Goal: Leave review/rating: Leave review/rating

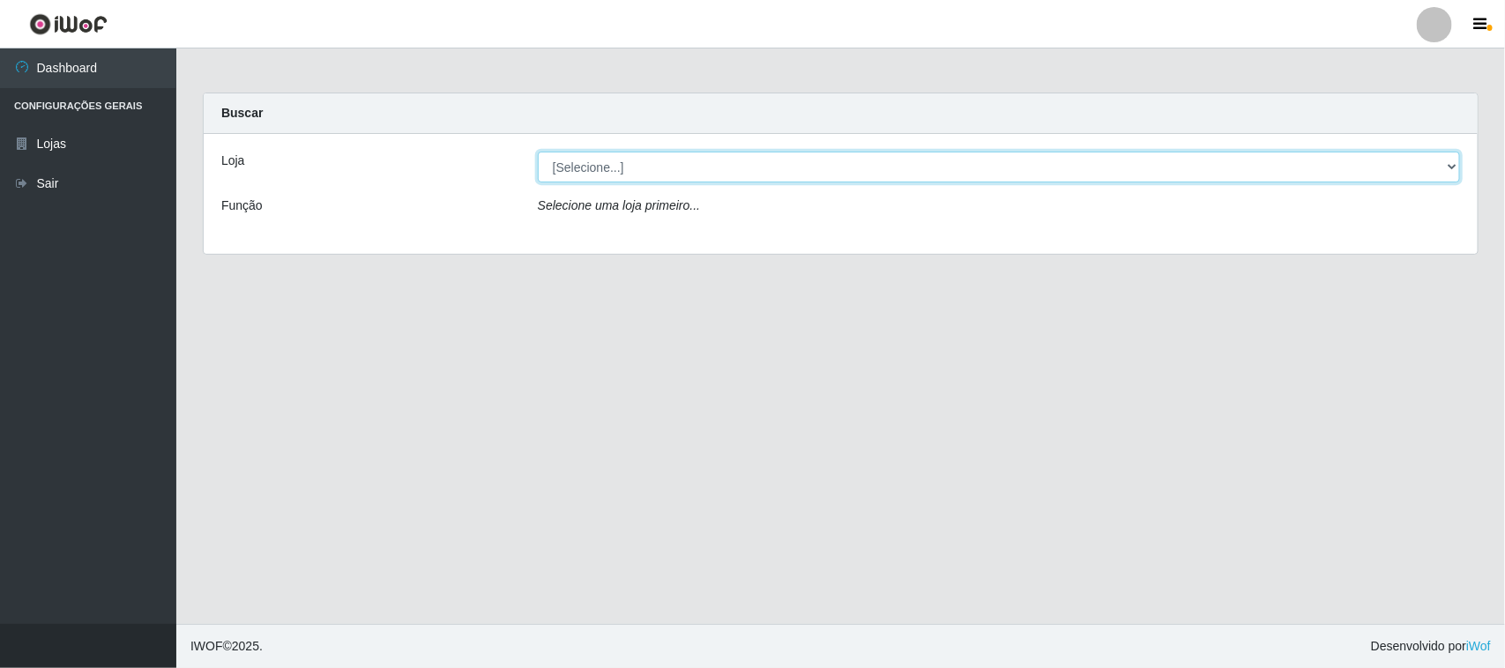
click at [562, 165] on select "[Selecione...] Rede Compras Supermercados - LOJA 1" at bounding box center [999, 167] width 922 height 31
select select "158"
click at [538, 152] on select "[Selecione...] Rede Compras Supermercados - LOJA 1" at bounding box center [999, 167] width 922 height 31
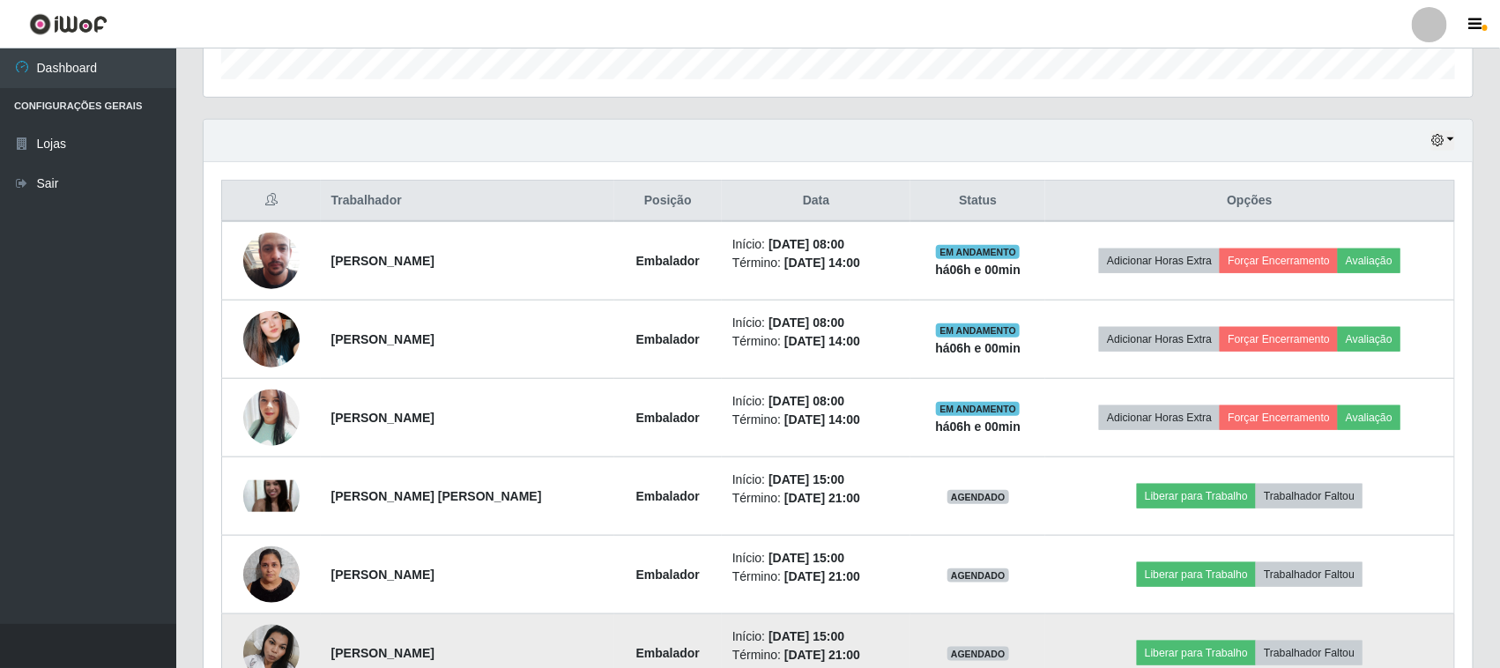
scroll to position [661, 0]
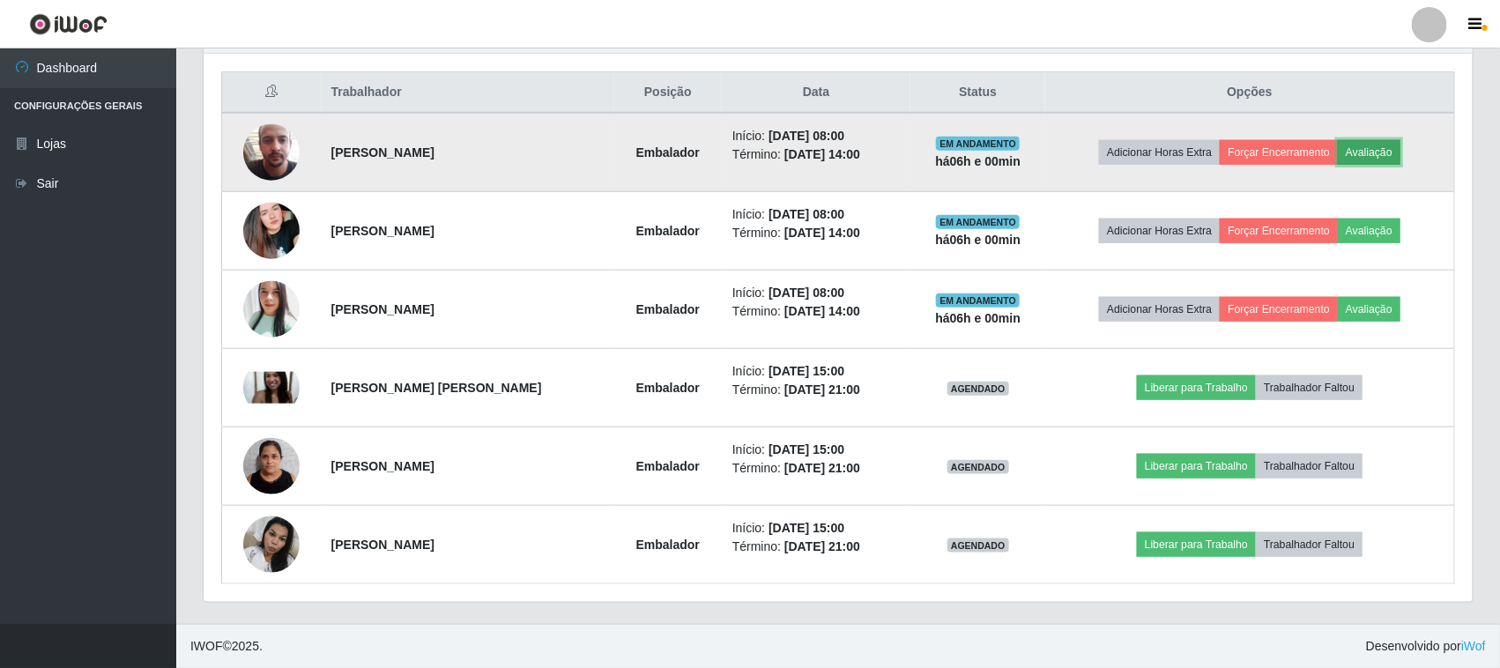
click at [1389, 152] on button "Avaliação" at bounding box center [1369, 152] width 63 height 25
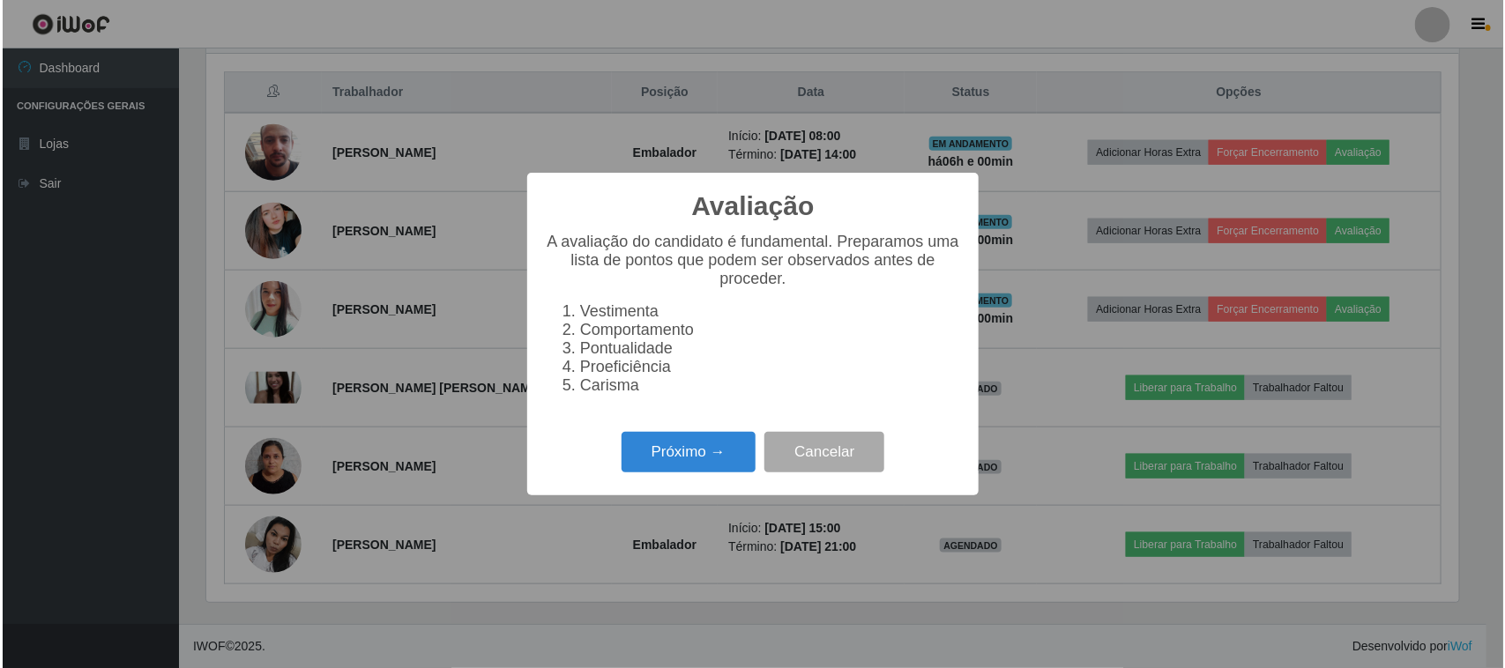
scroll to position [367, 1257]
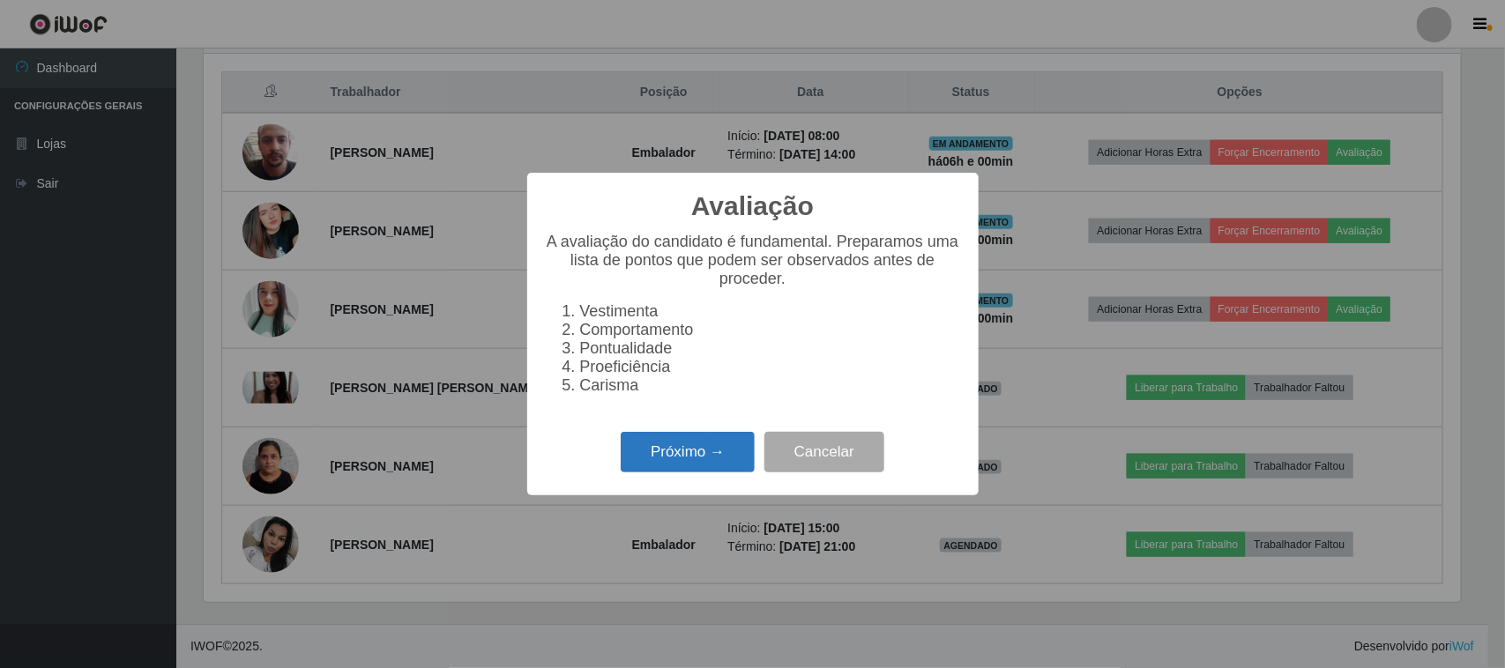
click at [705, 458] on button "Próximo →" at bounding box center [688, 452] width 134 height 41
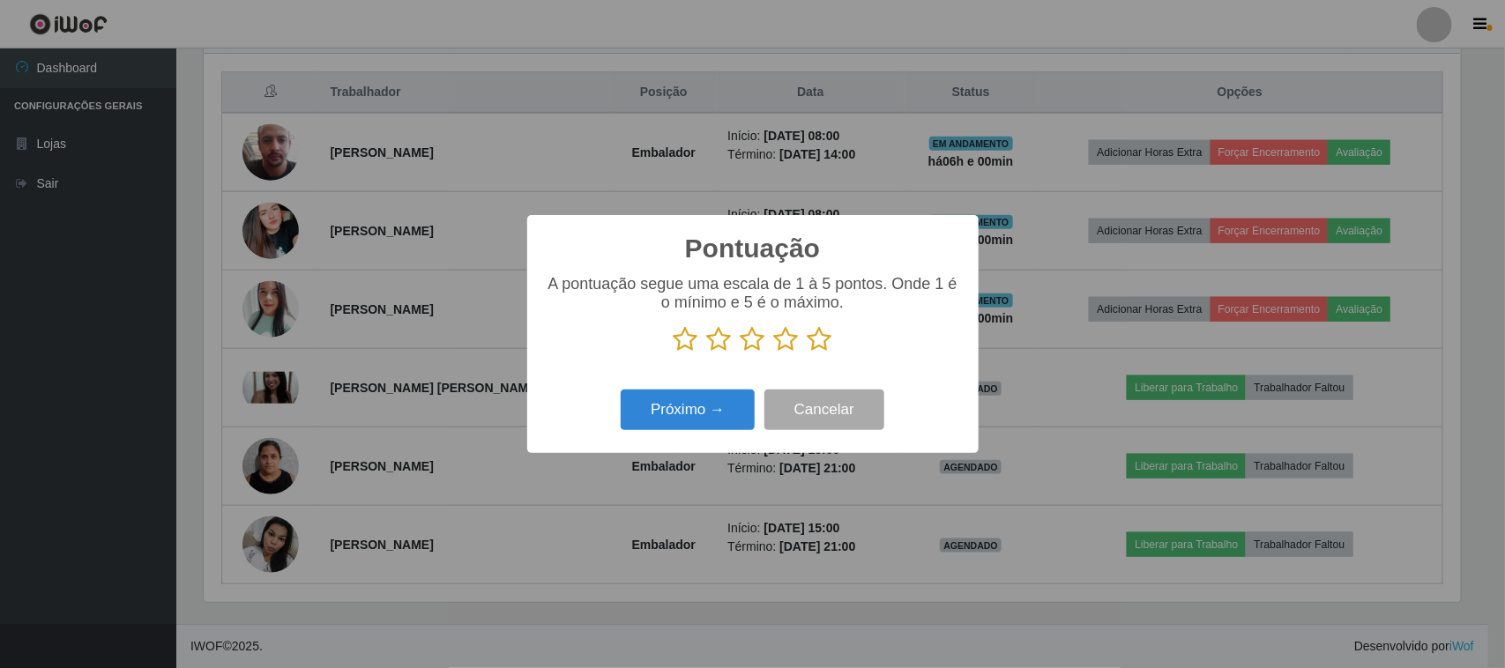
drag, startPoint x: 822, startPoint y: 338, endPoint x: 750, endPoint y: 393, distance: 91.2
click at [822, 339] on icon at bounding box center [819, 339] width 25 height 26
click at [807, 353] on input "radio" at bounding box center [807, 353] width 0 height 0
click at [675, 414] on button "Próximo →" at bounding box center [688, 410] width 134 height 41
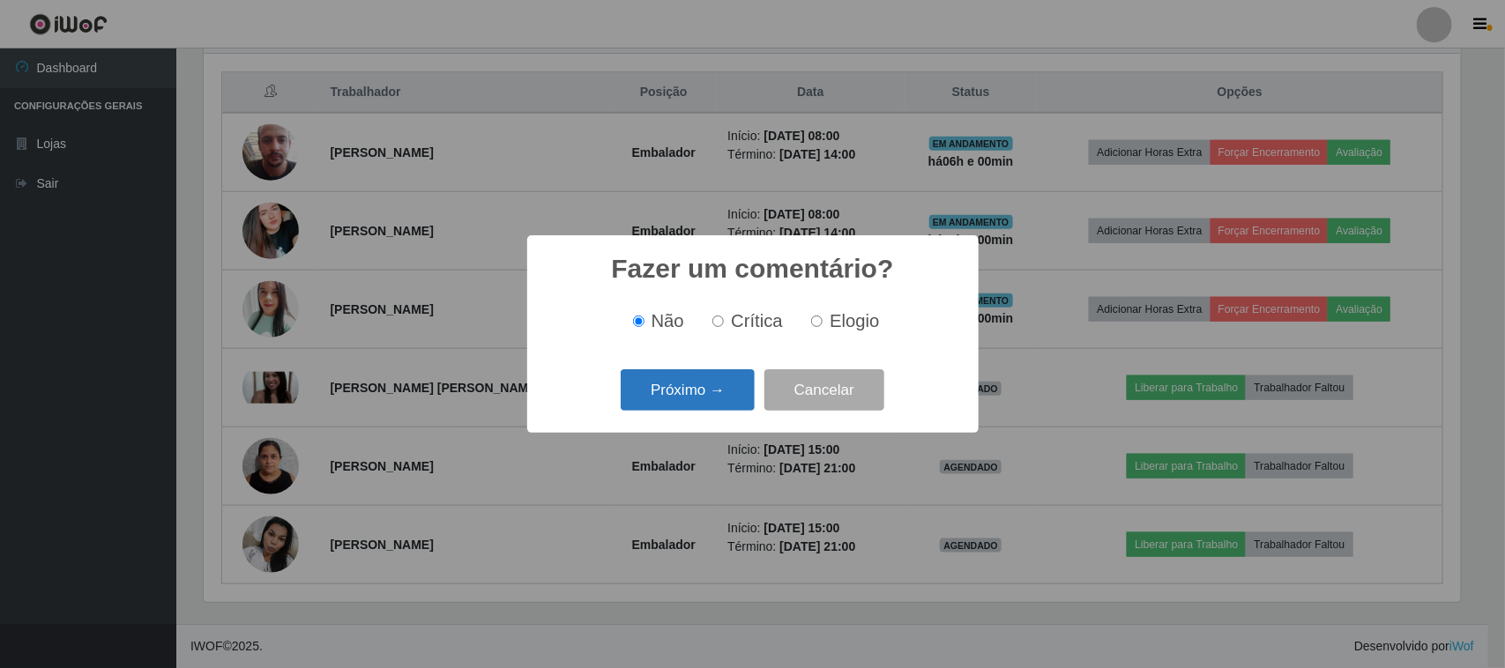
click at [681, 389] on button "Próximo →" at bounding box center [688, 389] width 134 height 41
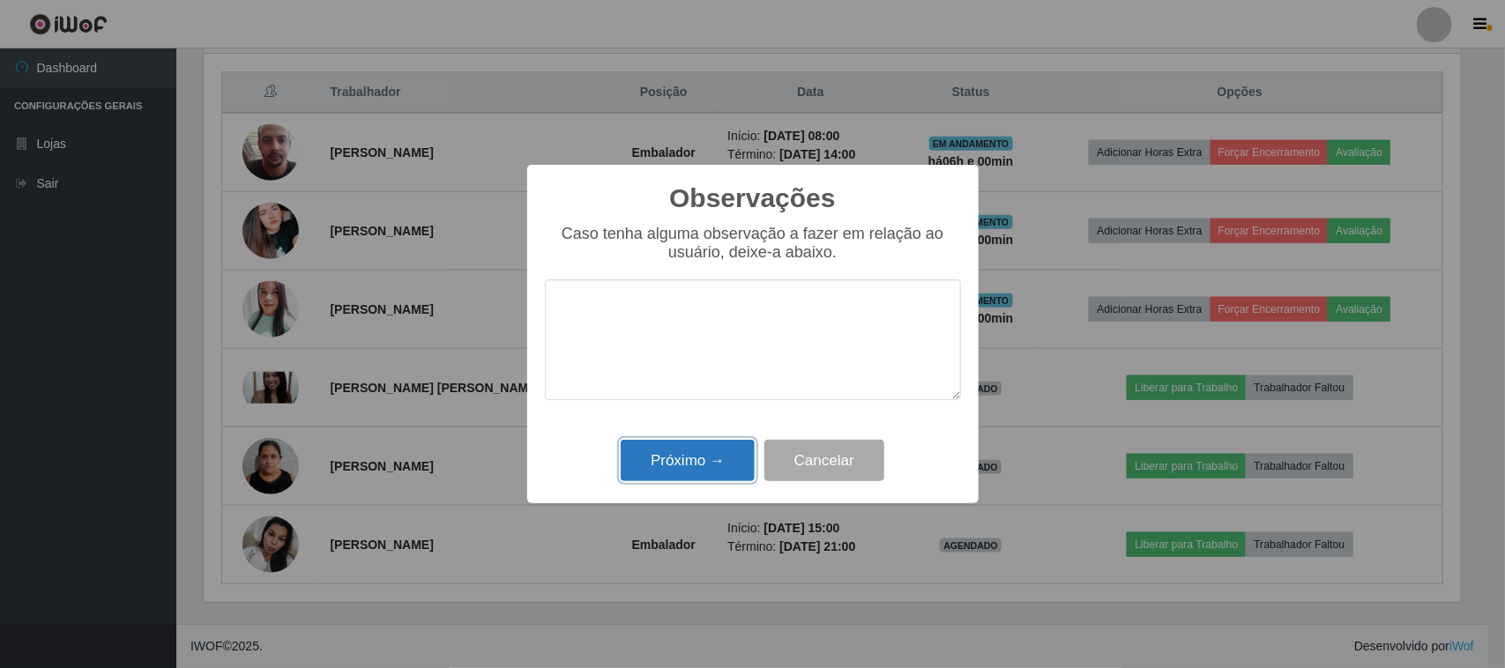
click at [681, 479] on button "Próximo →" at bounding box center [688, 460] width 134 height 41
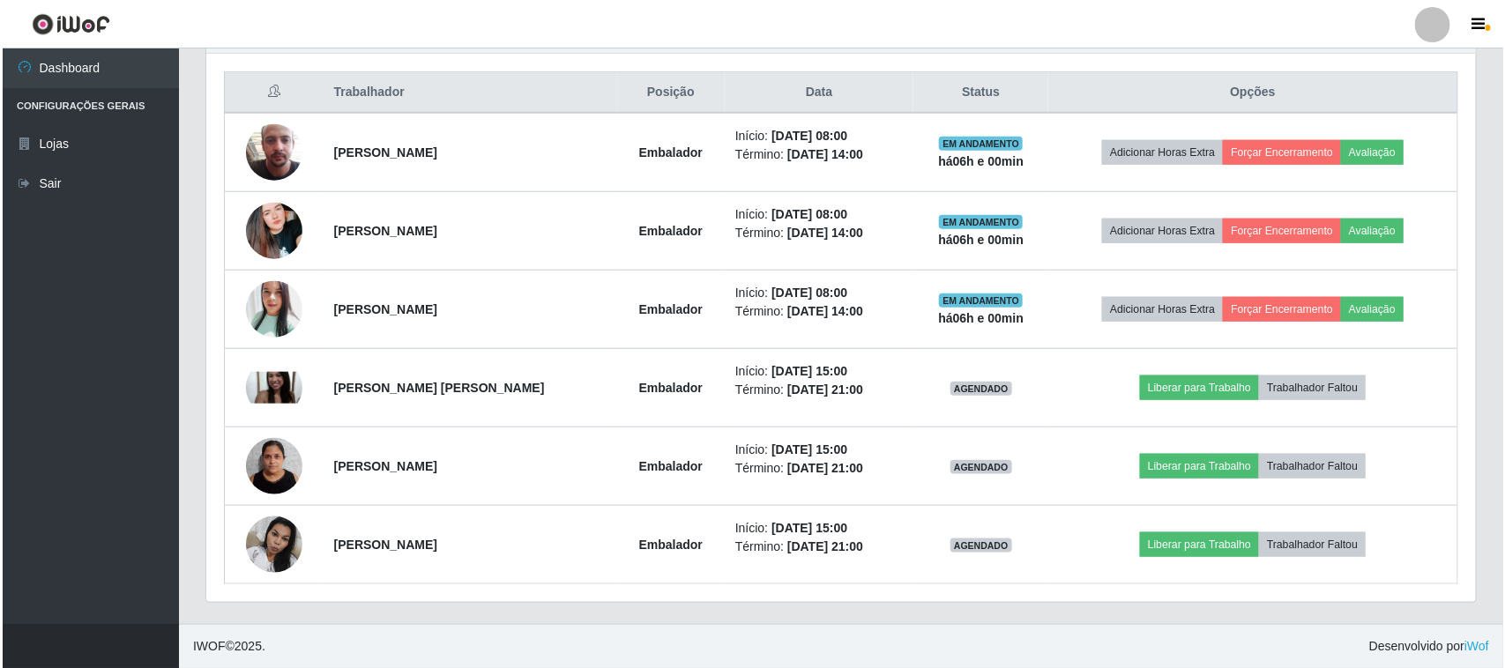
scroll to position [367, 1269]
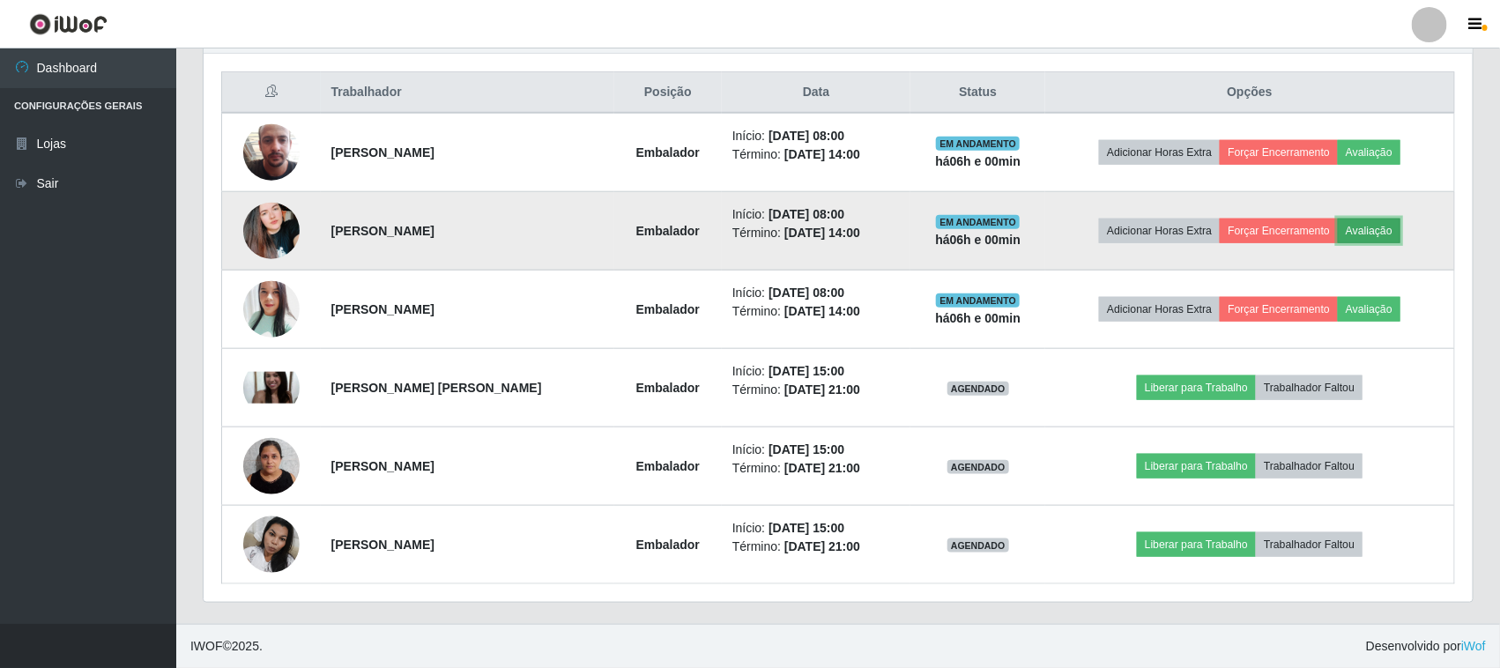
click at [1372, 226] on button "Avaliação" at bounding box center [1369, 231] width 63 height 25
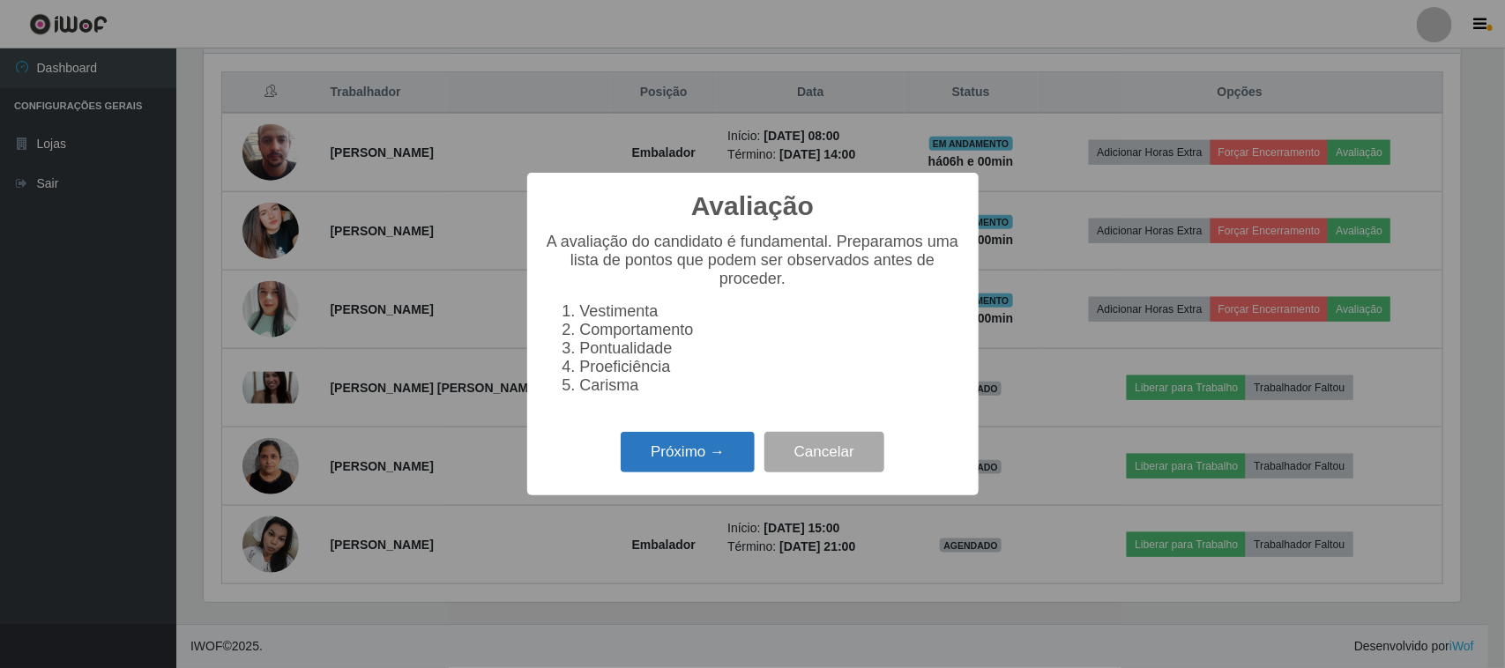
click at [710, 450] on button "Próximo →" at bounding box center [688, 452] width 134 height 41
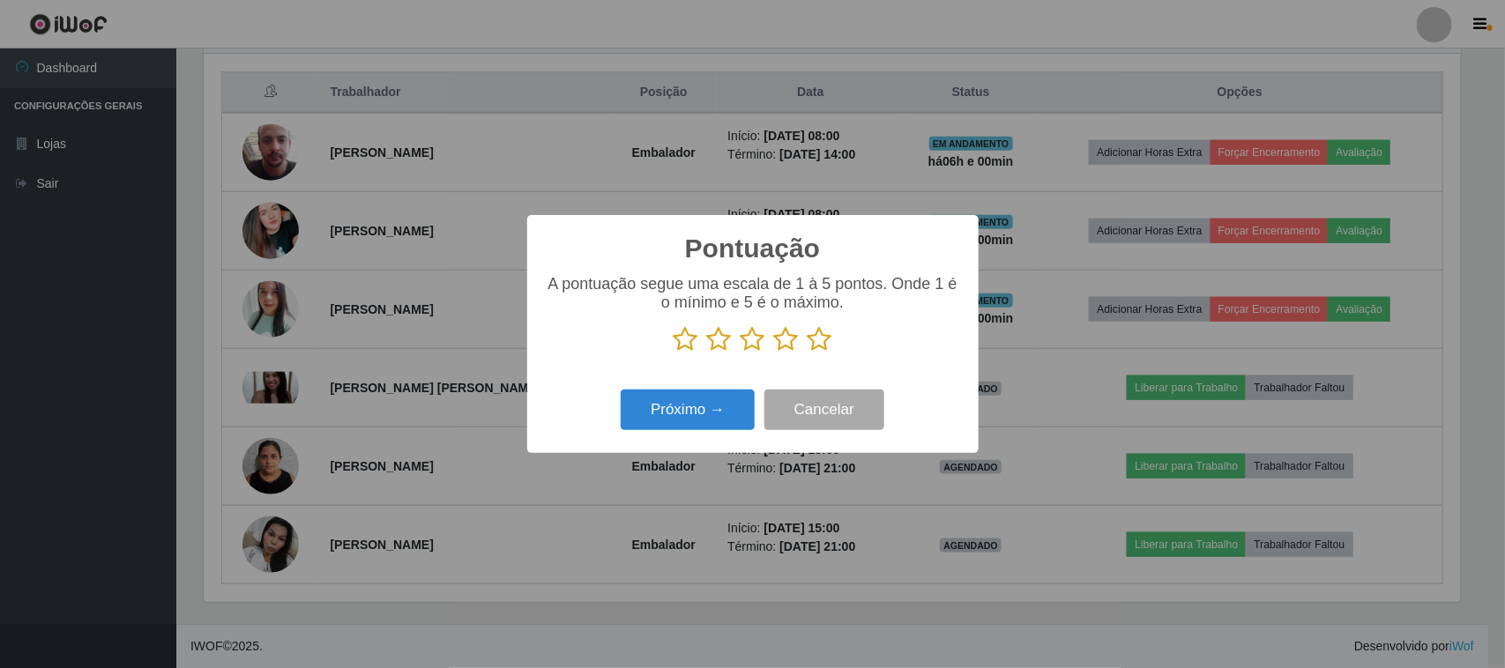
scroll to position [881163, 880271]
click at [821, 339] on icon at bounding box center [819, 339] width 25 height 26
click at [807, 353] on input "radio" at bounding box center [807, 353] width 0 height 0
click at [733, 399] on button "Próximo →" at bounding box center [688, 410] width 134 height 41
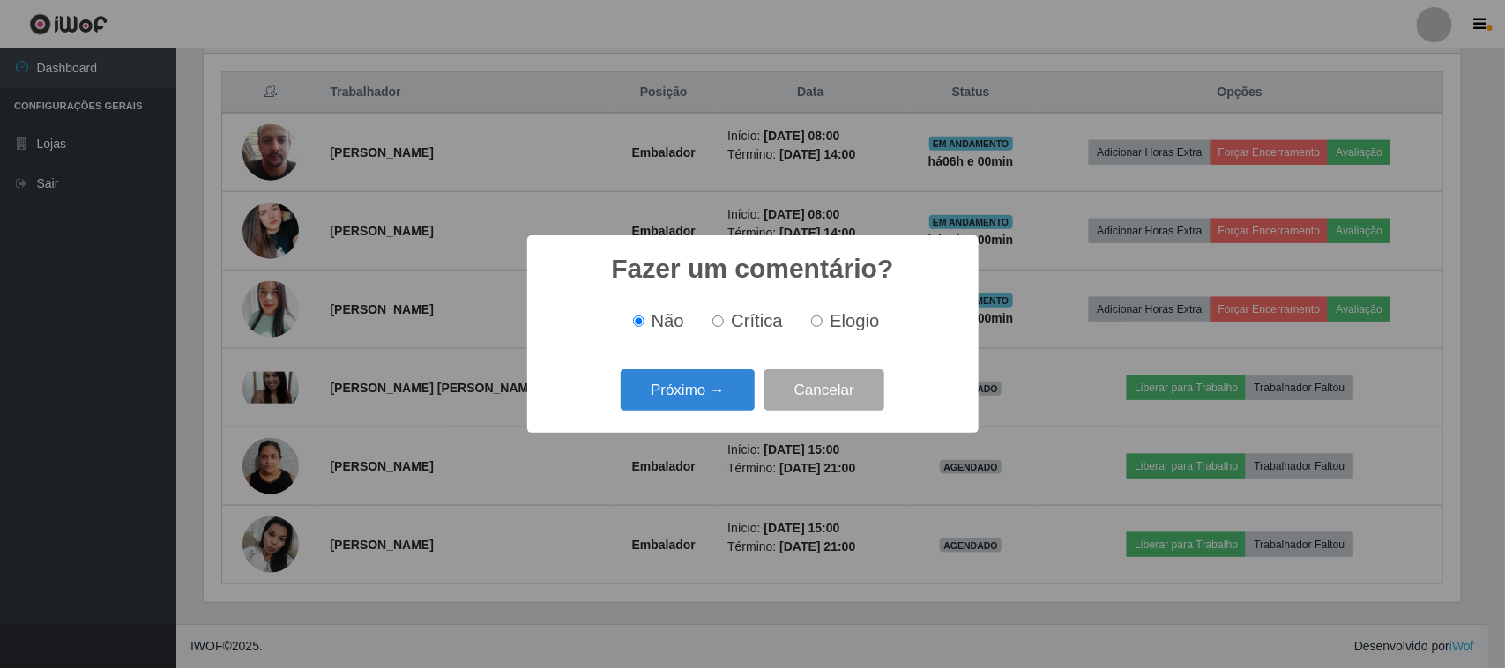
click at [733, 399] on button "Próximo →" at bounding box center [688, 389] width 134 height 41
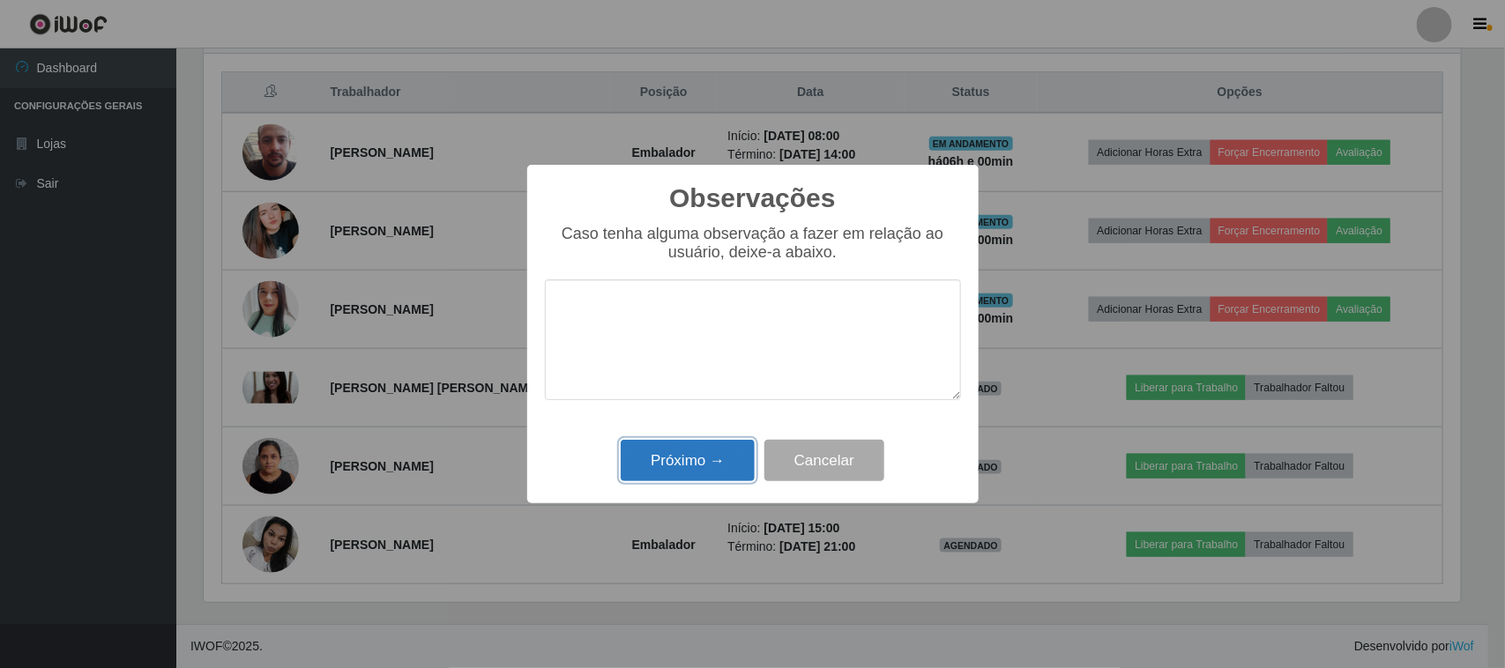
click at [684, 473] on button "Próximo →" at bounding box center [688, 460] width 134 height 41
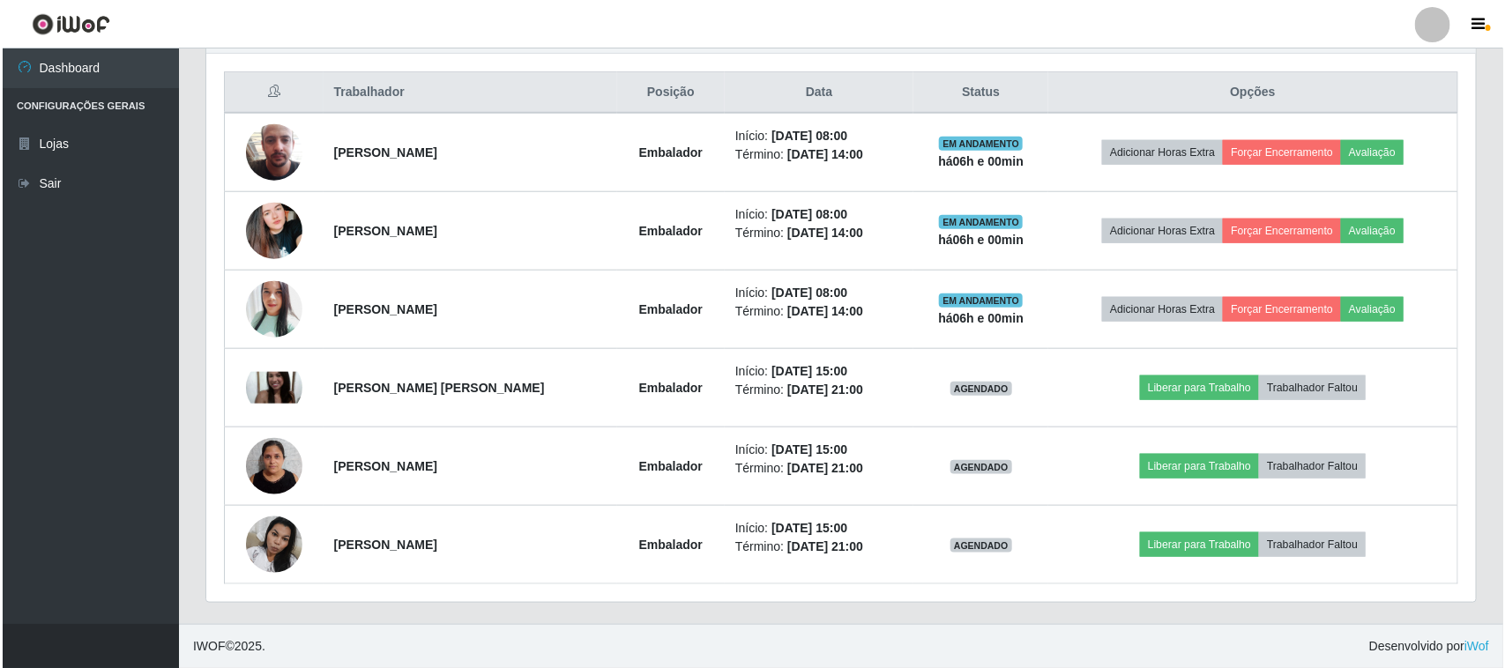
scroll to position [367, 1269]
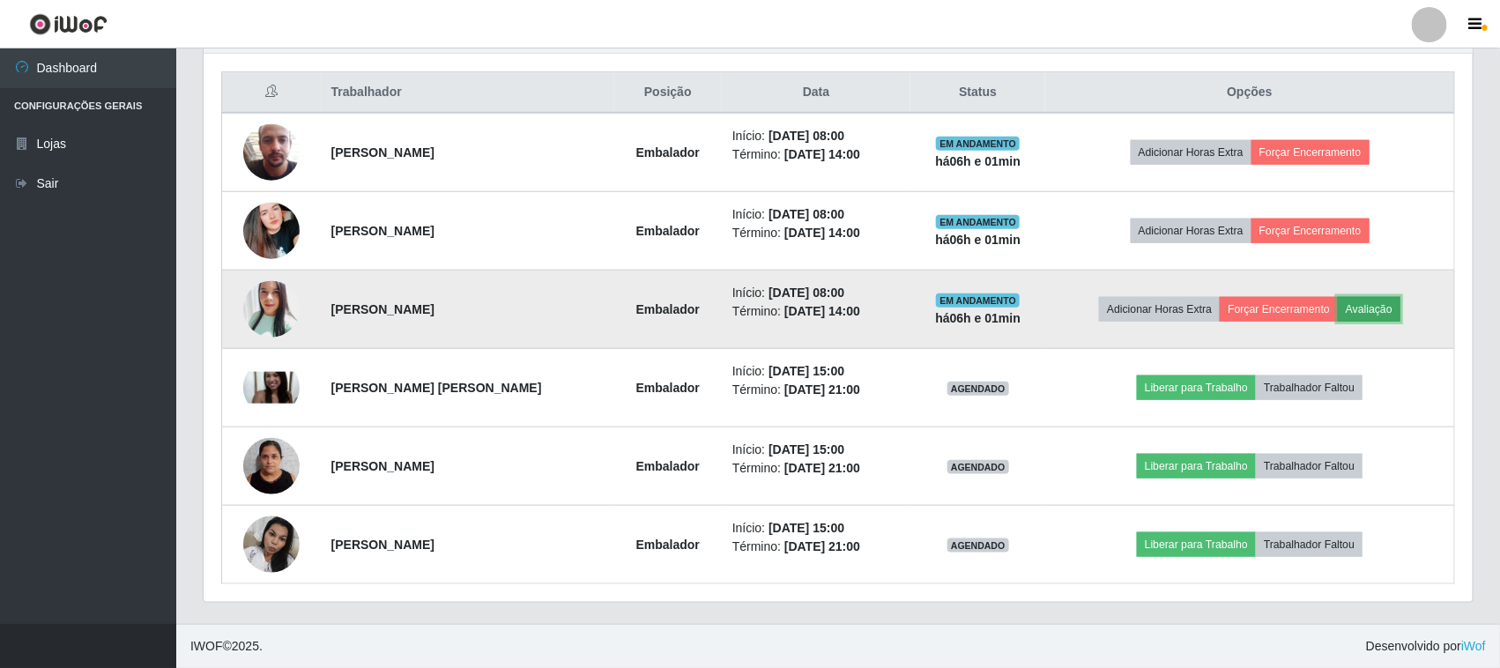
click at [1369, 309] on button "Avaliação" at bounding box center [1369, 309] width 63 height 25
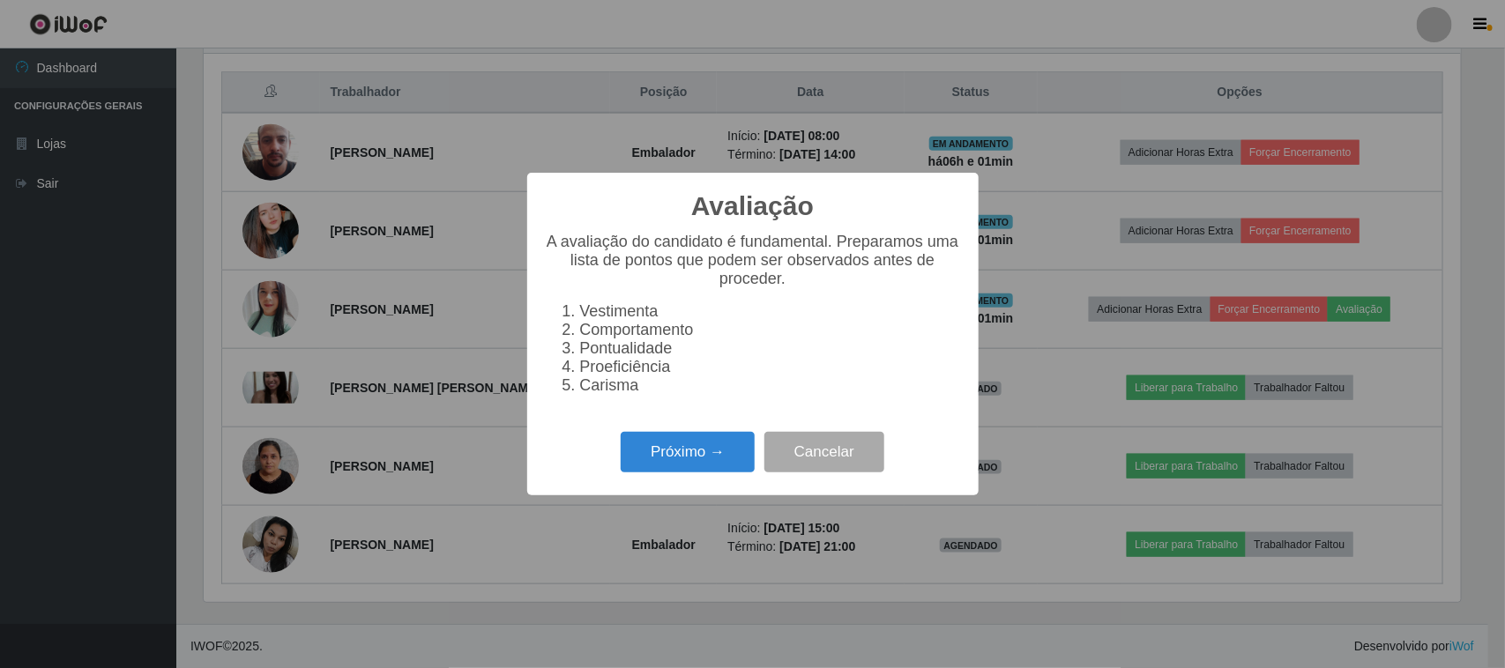
scroll to position [367, 1257]
click at [681, 456] on button "Próximo →" at bounding box center [688, 452] width 134 height 41
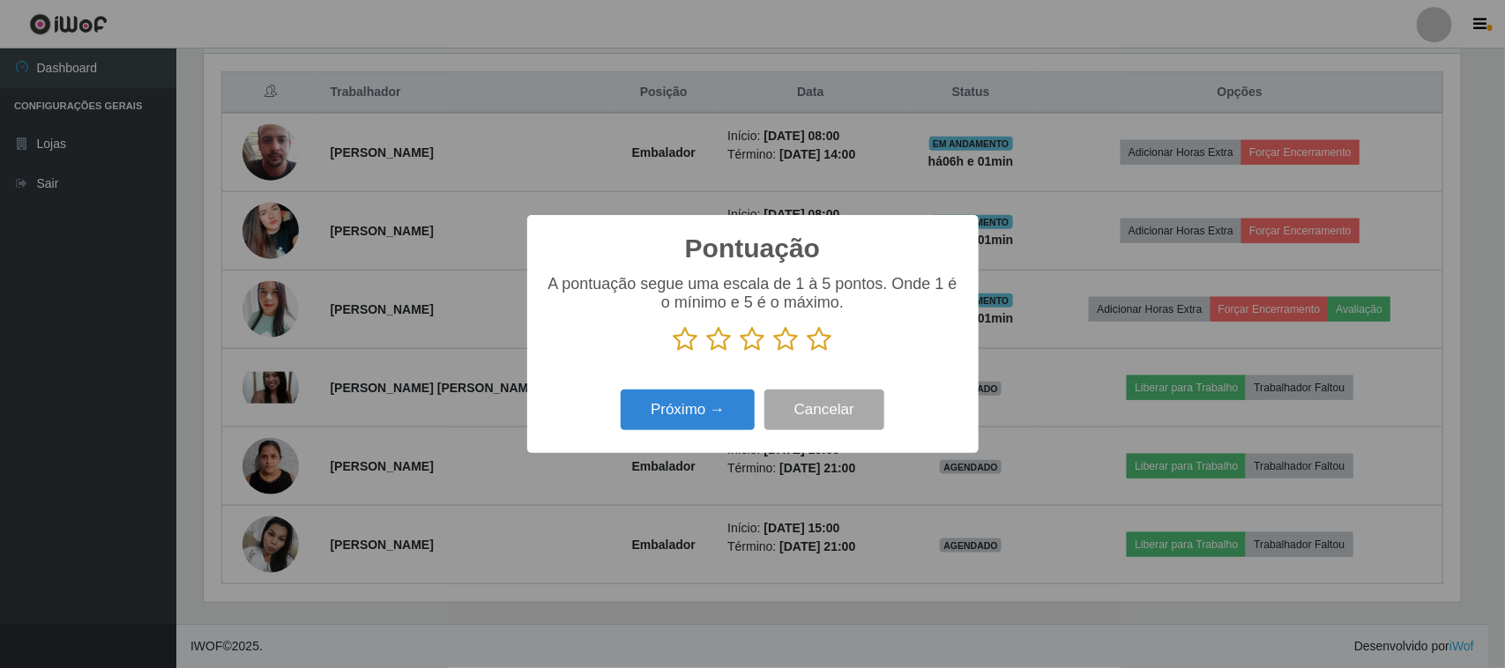
click at [822, 341] on icon at bounding box center [819, 339] width 25 height 26
click at [807, 353] on input "radio" at bounding box center [807, 353] width 0 height 0
click at [702, 404] on button "Próximo →" at bounding box center [688, 410] width 134 height 41
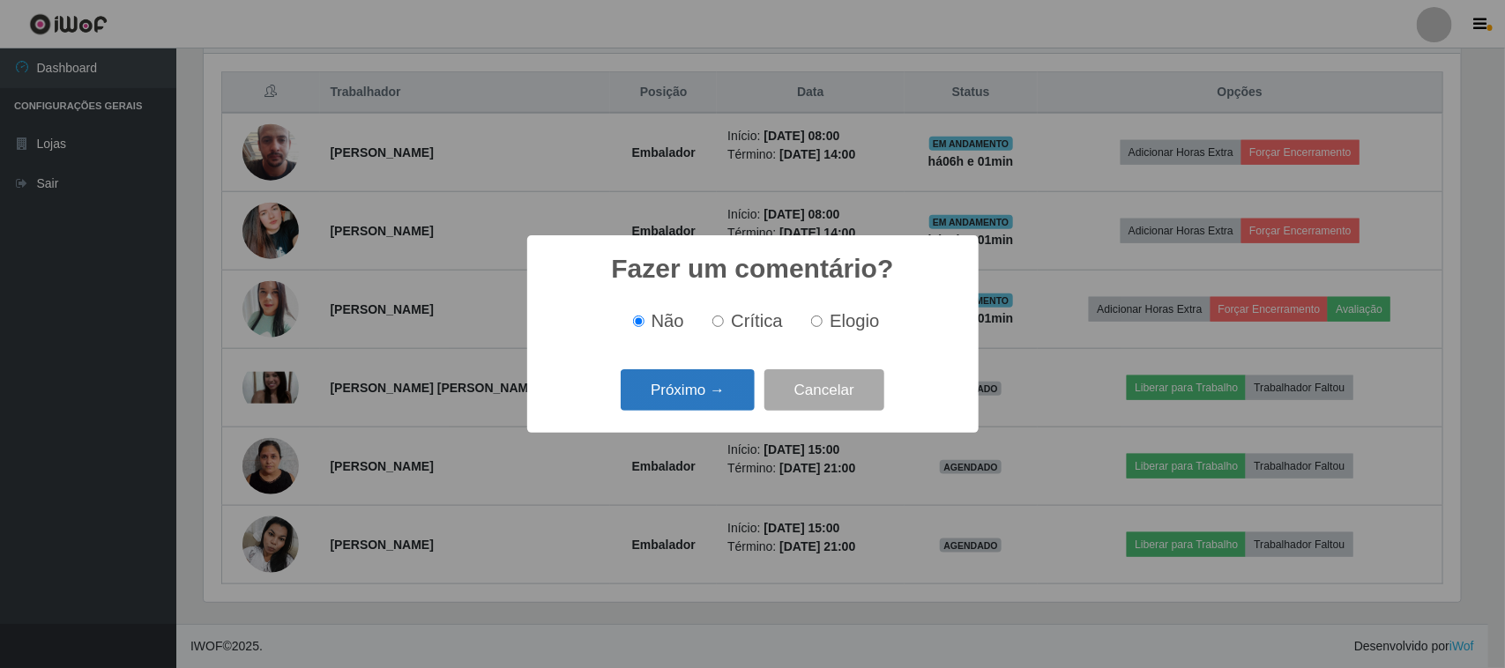
click at [702, 391] on button "Próximo →" at bounding box center [688, 389] width 134 height 41
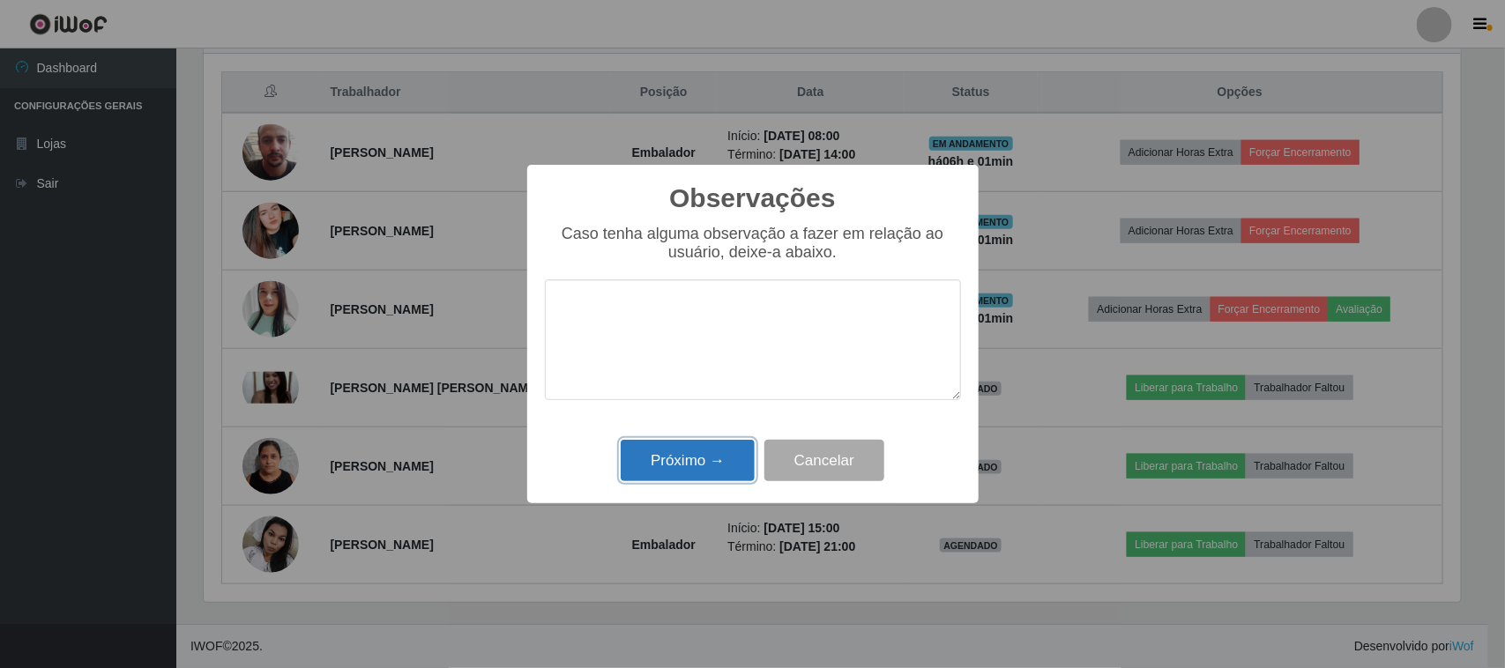
click at [697, 458] on button "Próximo →" at bounding box center [688, 460] width 134 height 41
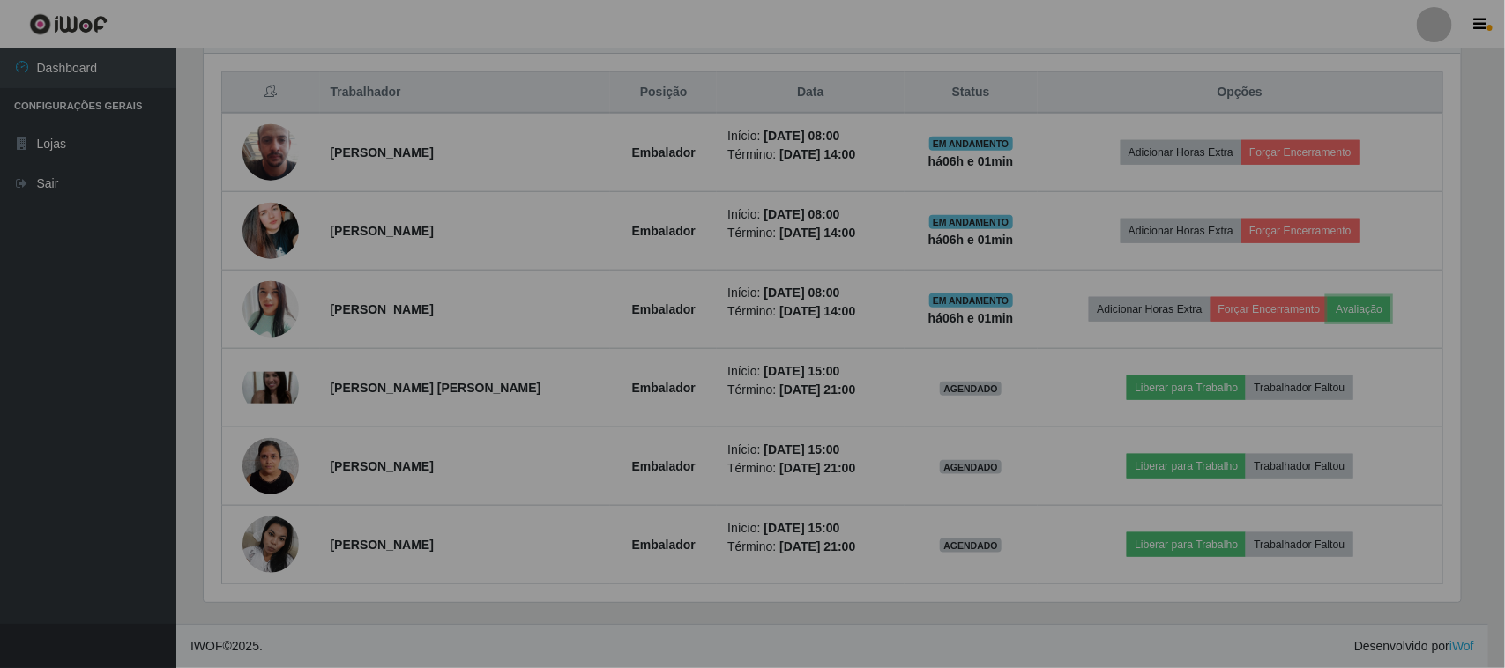
scroll to position [367, 1269]
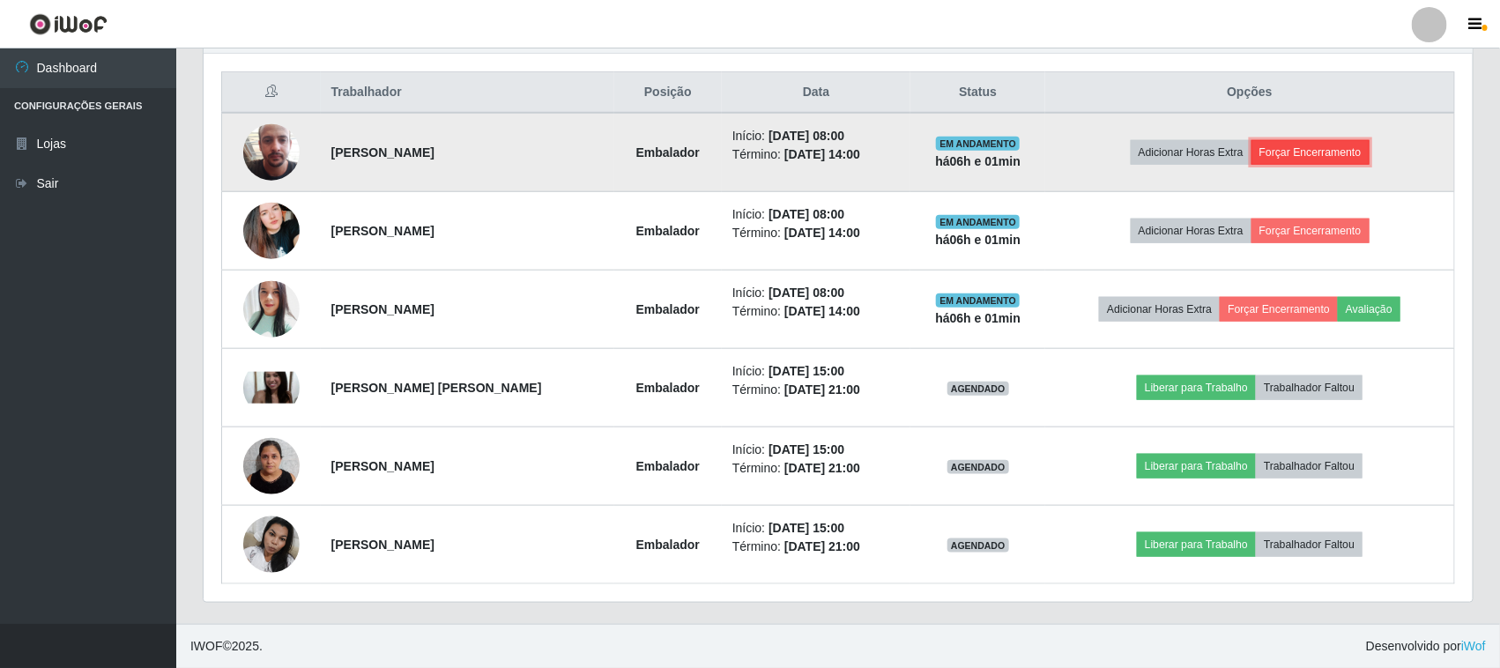
click at [1298, 154] on button "Forçar Encerramento" at bounding box center [1311, 152] width 118 height 25
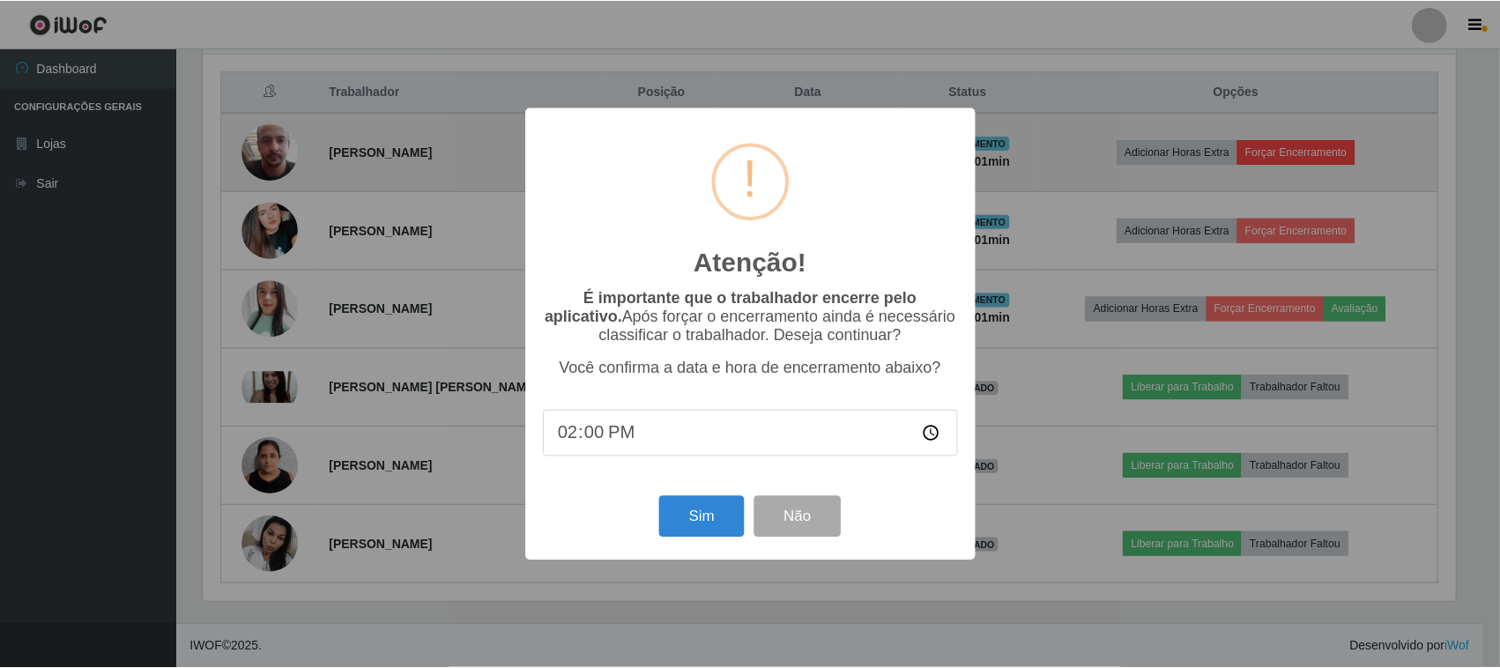
scroll to position [367, 1257]
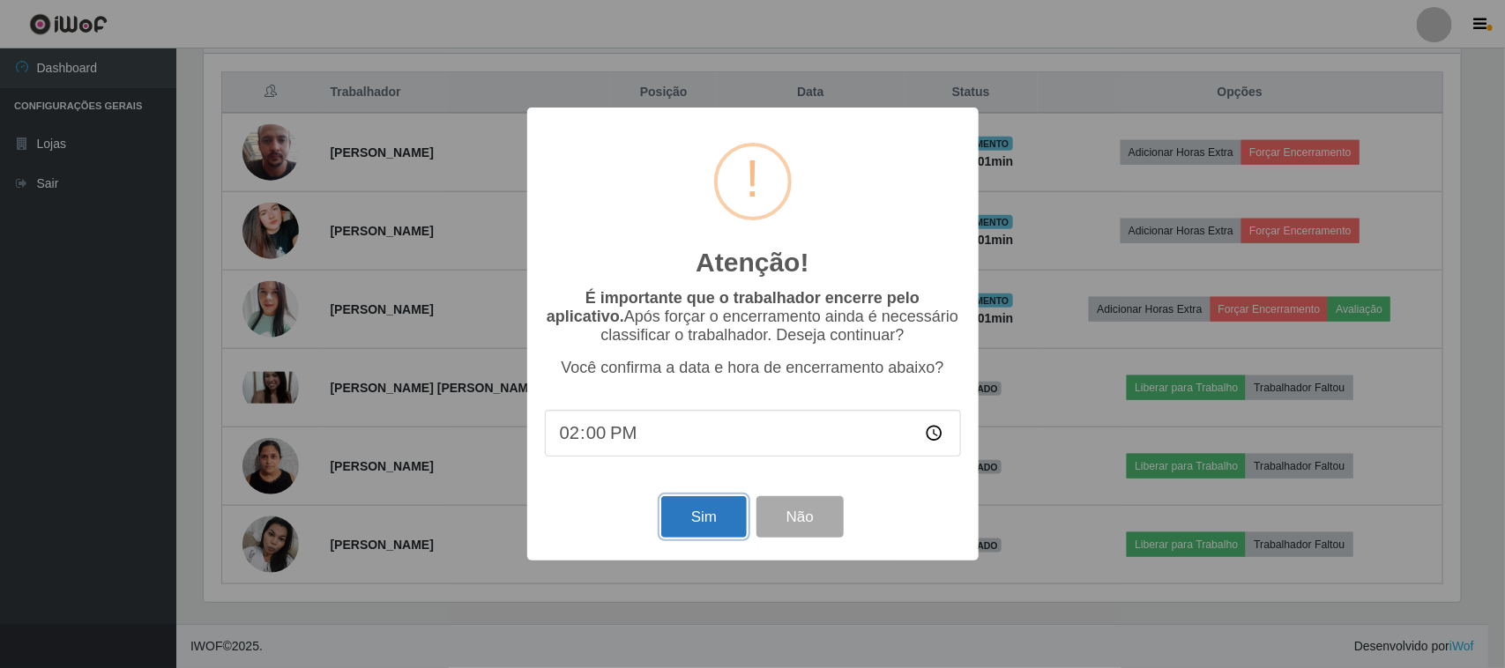
click at [723, 517] on button "Sim" at bounding box center [704, 516] width 86 height 41
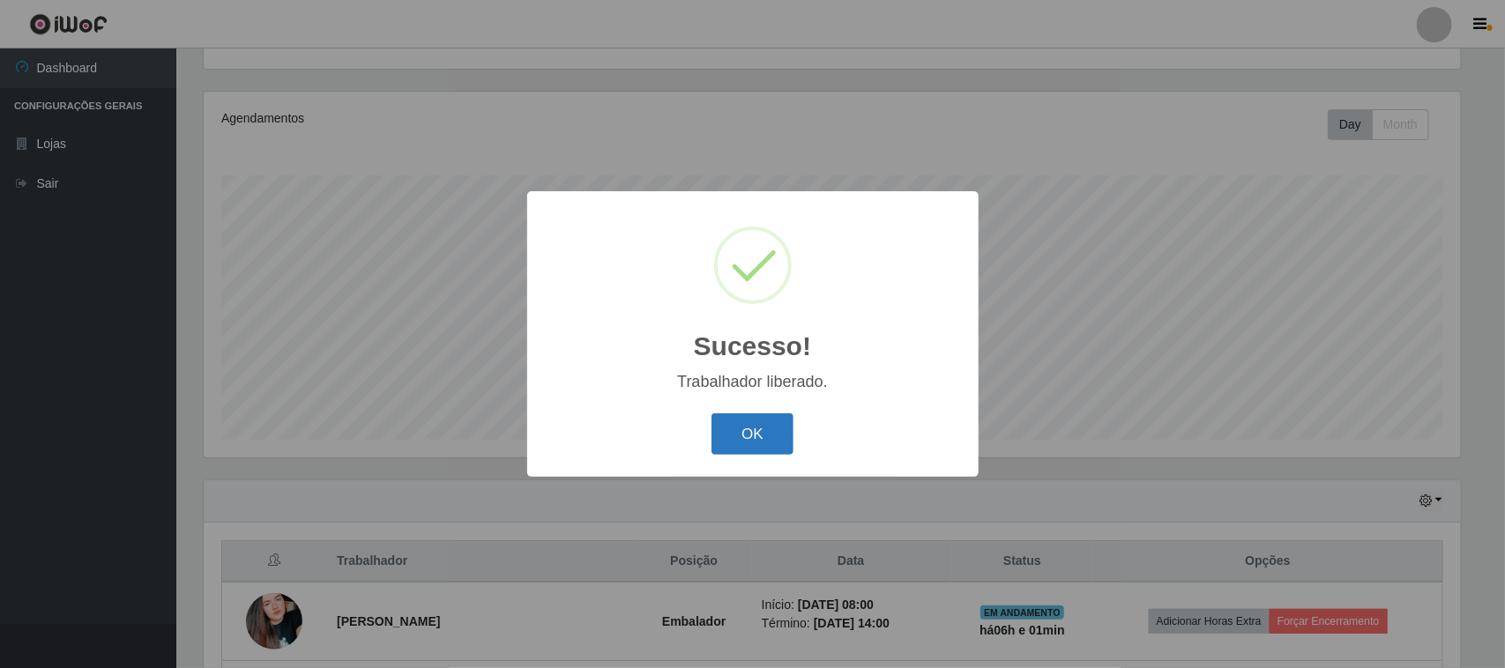
click at [730, 432] on button "OK" at bounding box center [752, 433] width 82 height 41
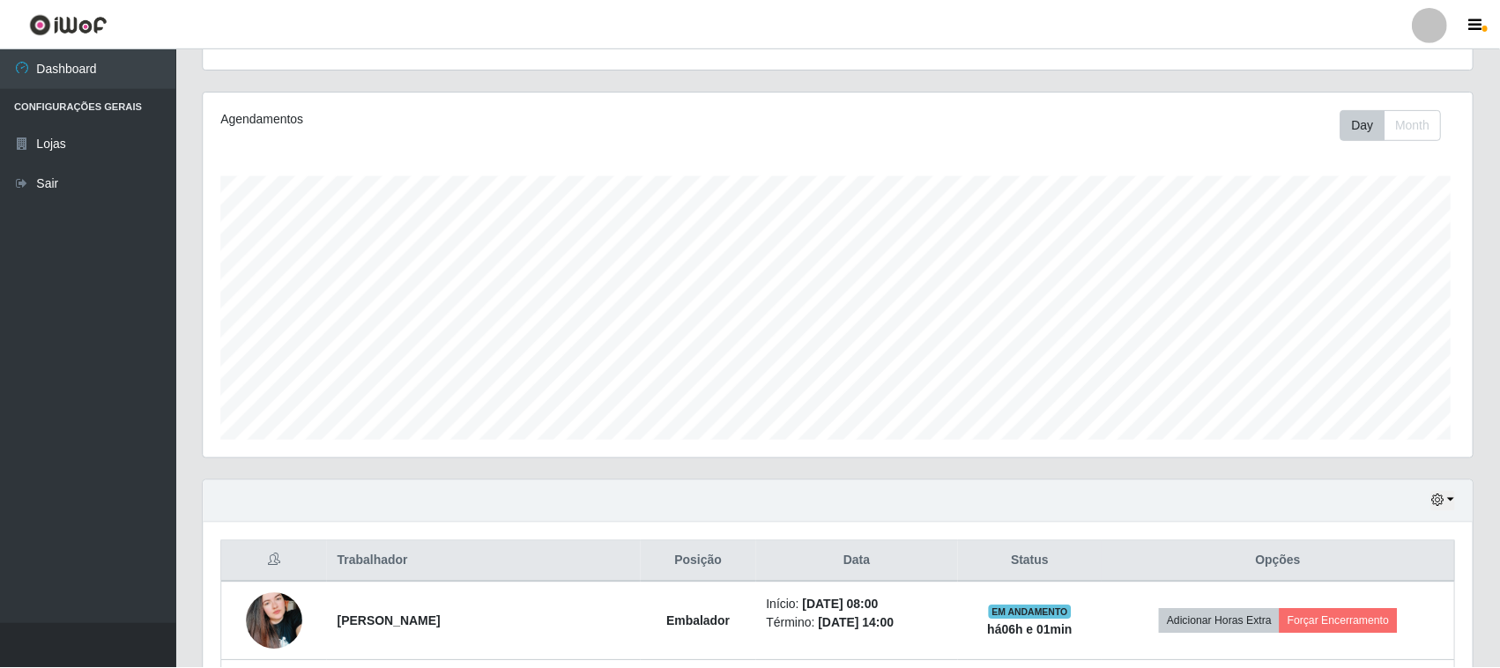
scroll to position [0, 0]
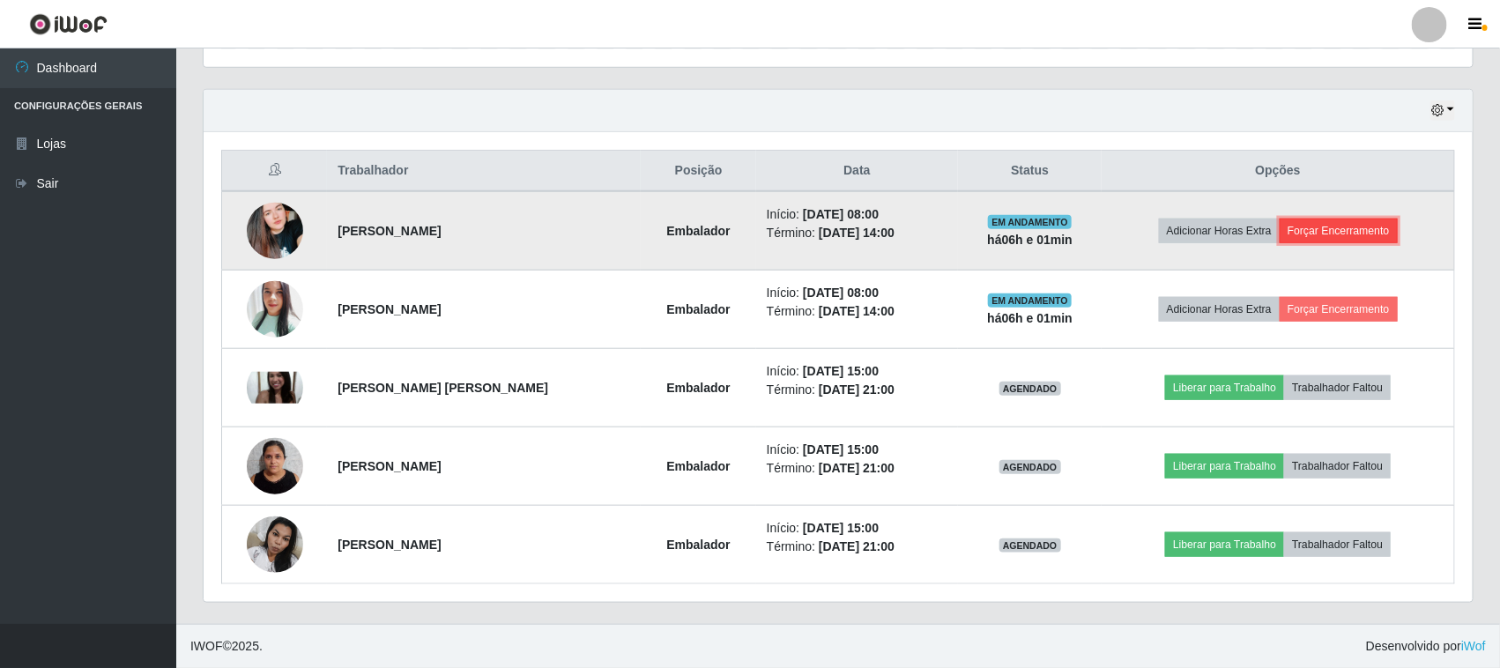
click at [1351, 227] on button "Forçar Encerramento" at bounding box center [1339, 231] width 118 height 25
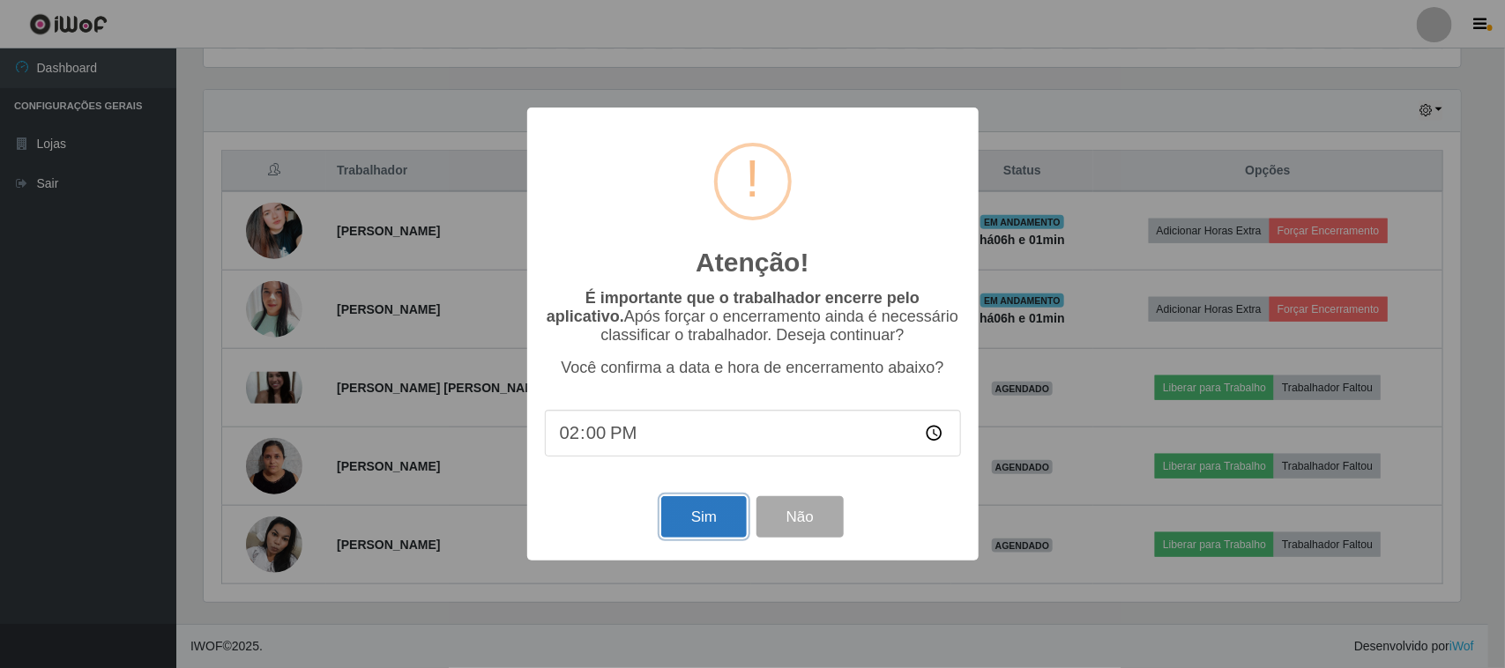
click at [705, 525] on button "Sim" at bounding box center [704, 516] width 86 height 41
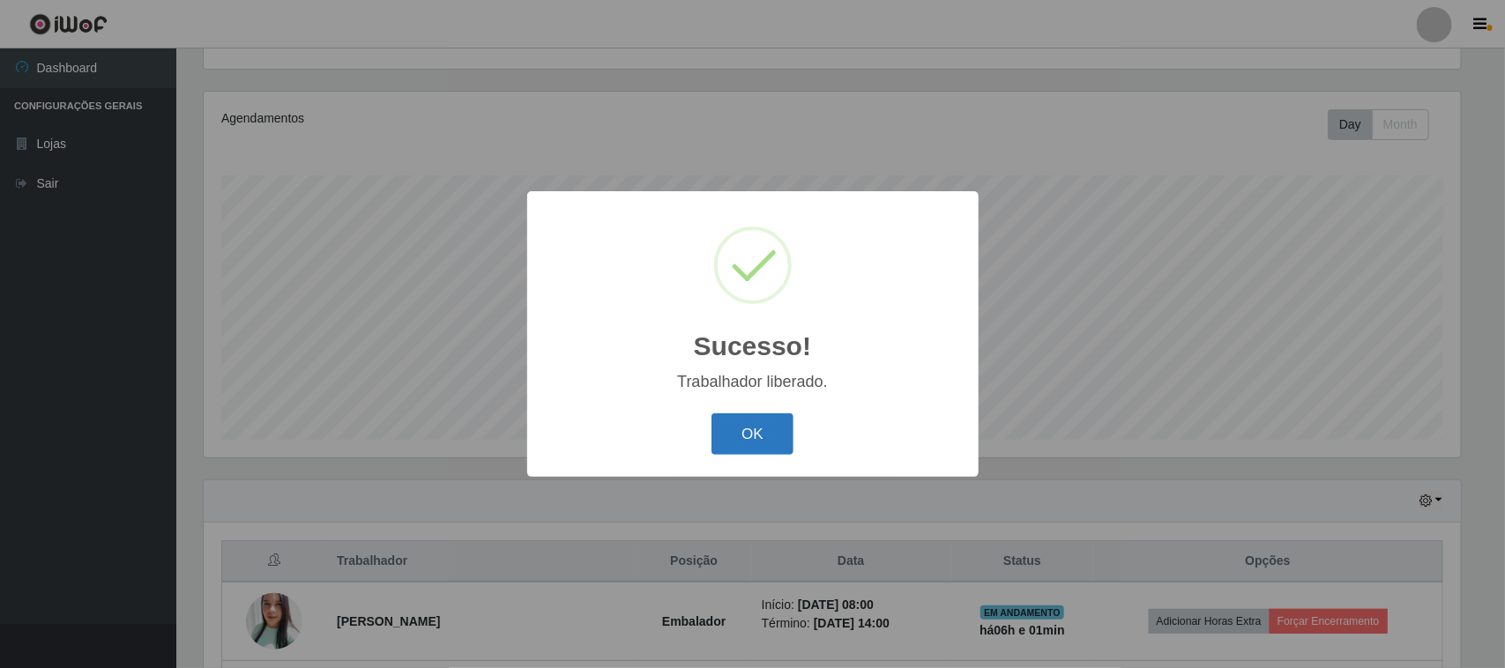
click at [759, 436] on button "OK" at bounding box center [752, 433] width 82 height 41
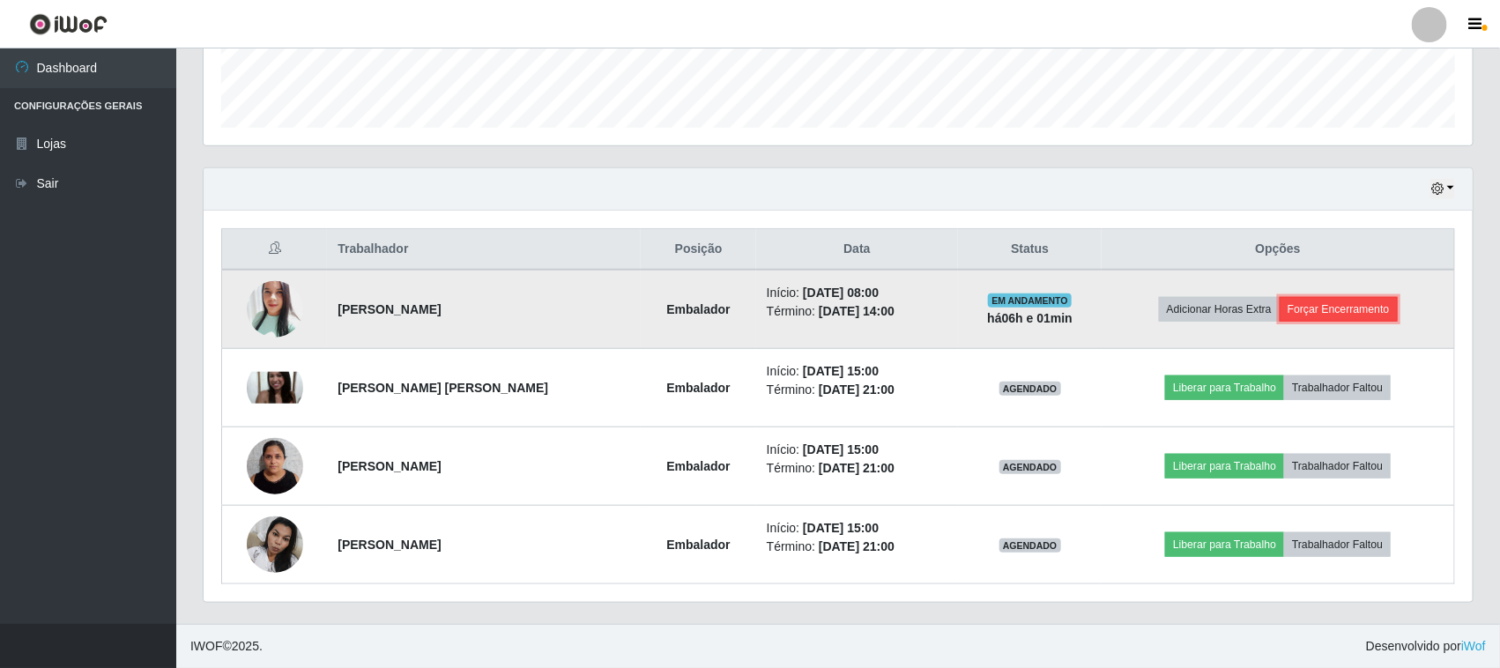
click at [1321, 309] on button "Forçar Encerramento" at bounding box center [1339, 309] width 118 height 25
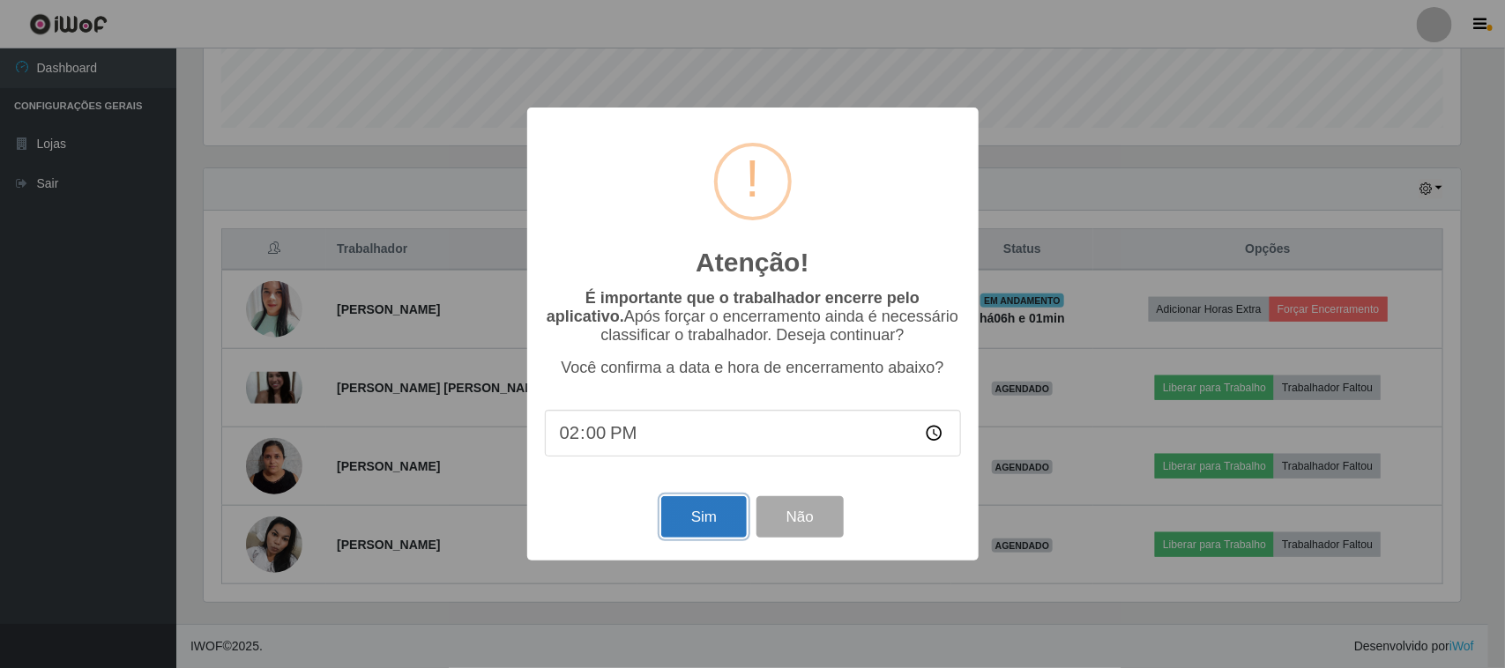
click at [707, 521] on button "Sim" at bounding box center [704, 516] width 86 height 41
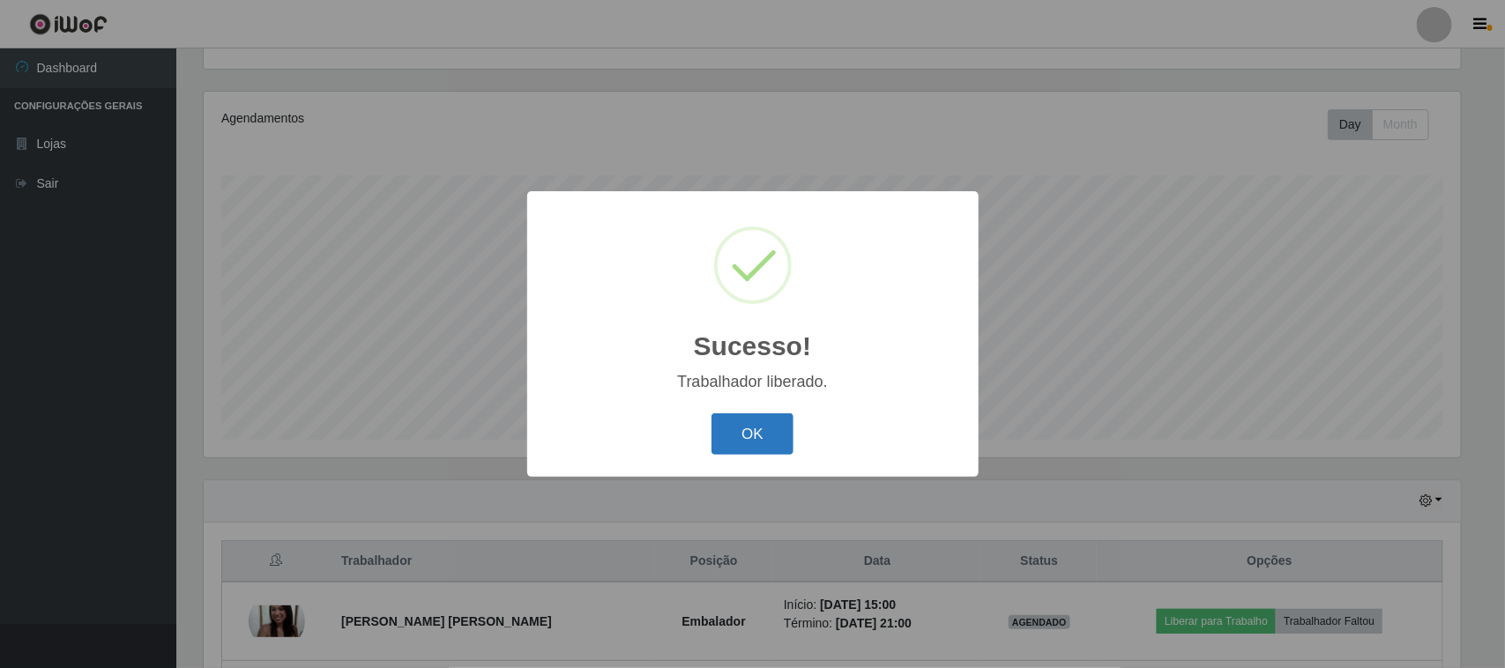
click at [747, 432] on button "OK" at bounding box center [752, 433] width 82 height 41
